Goal: Obtain resource: Obtain resource

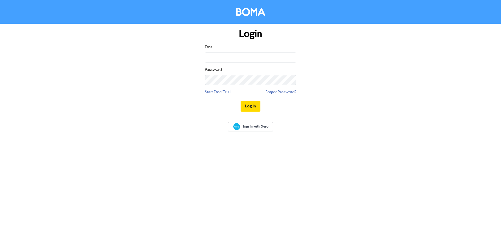
type input "[EMAIL_ADDRESS][DOMAIN_NAME]"
click at [241, 101] on button "Log In" at bounding box center [251, 106] width 20 height 11
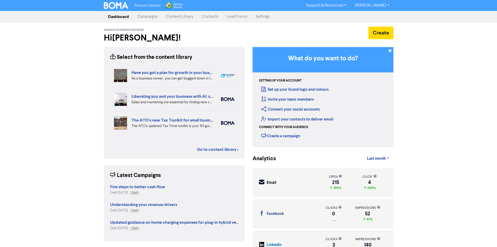
click at [186, 19] on link "Content Library" at bounding box center [180, 16] width 36 height 10
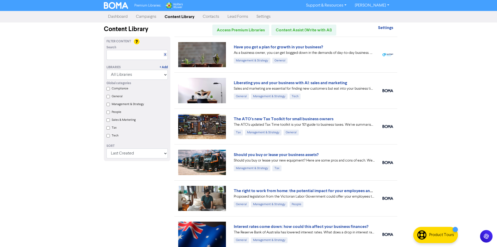
click at [252, 44] on div "Have you got a plan for growth in your business?" at bounding box center [304, 47] width 141 height 6
click at [251, 46] on link "Have you got a plan for growth in your business?" at bounding box center [278, 46] width 89 height 5
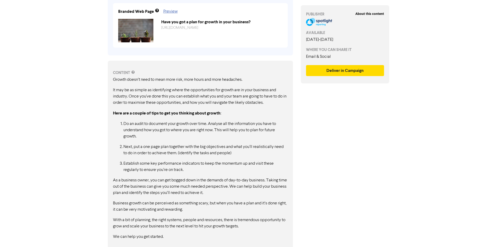
scroll to position [212, 0]
